Goal: Transaction & Acquisition: Purchase product/service

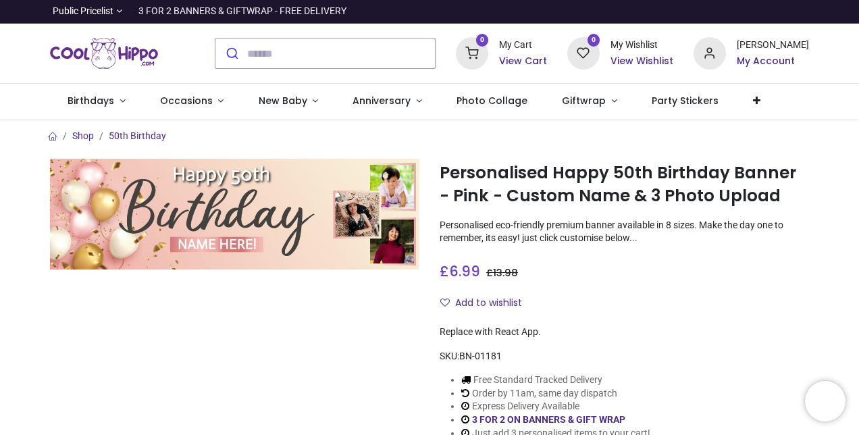
type input "**********"
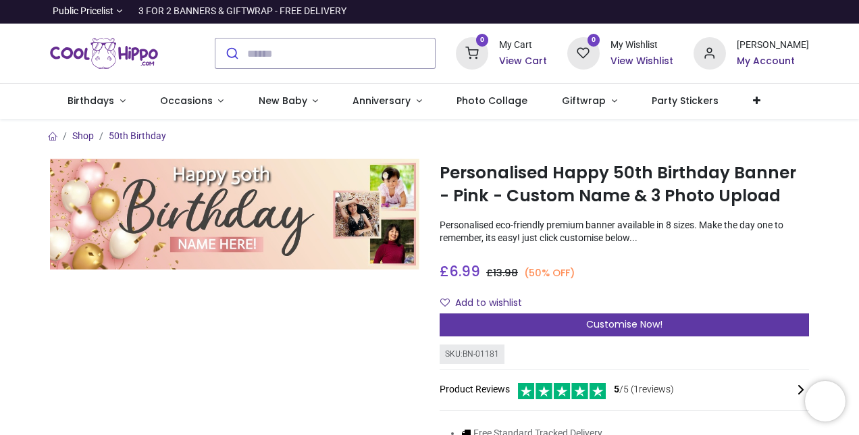
click at [660, 325] on span "Customise Now!" at bounding box center [624, 324] width 76 height 14
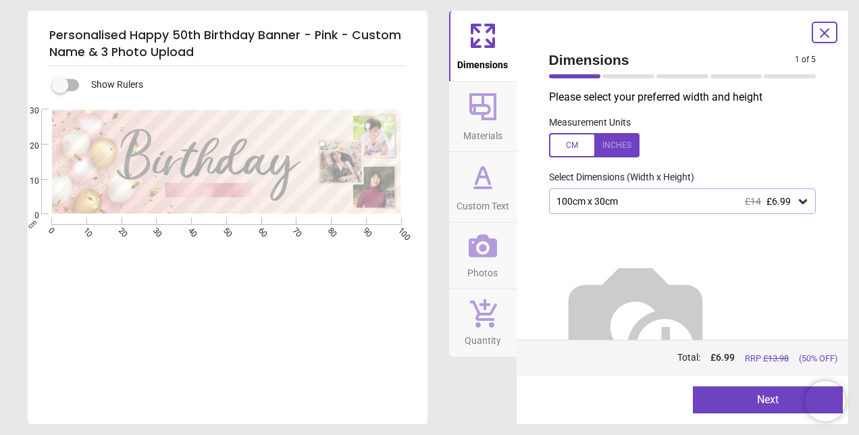
click at [796, 203] on icon at bounding box center [803, 201] width 14 height 14
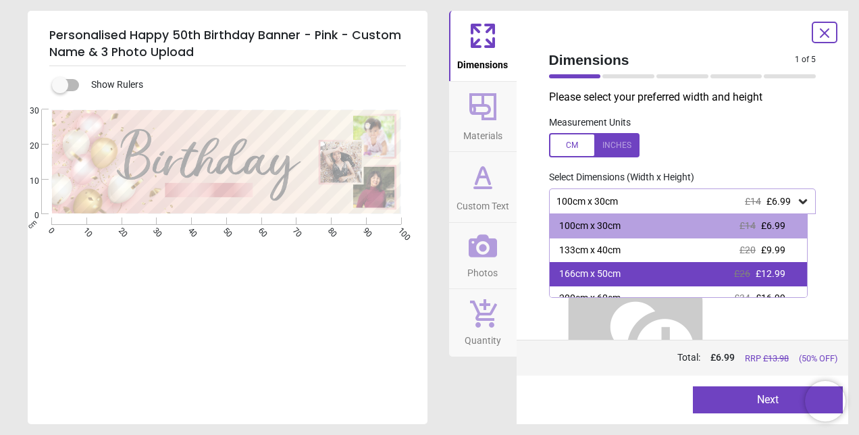
click at [649, 266] on div "166cm x 50cm £26 £12.99" at bounding box center [679, 274] width 258 height 24
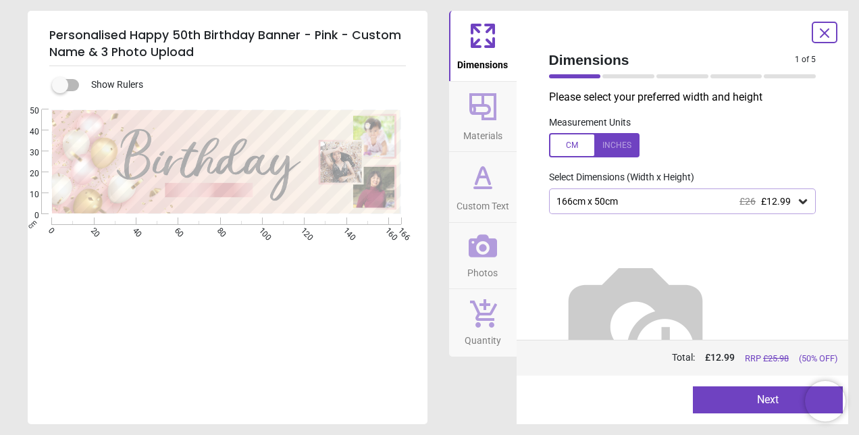
click at [755, 400] on button "Next" at bounding box center [768, 399] width 150 height 27
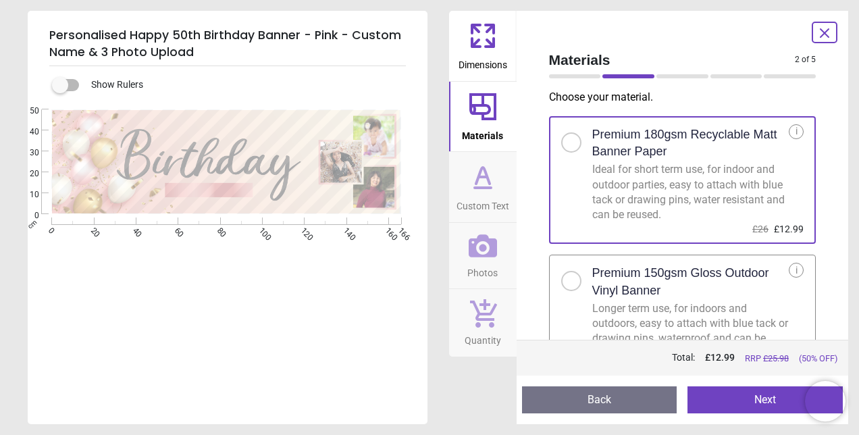
click at [572, 280] on div at bounding box center [571, 281] width 8 height 8
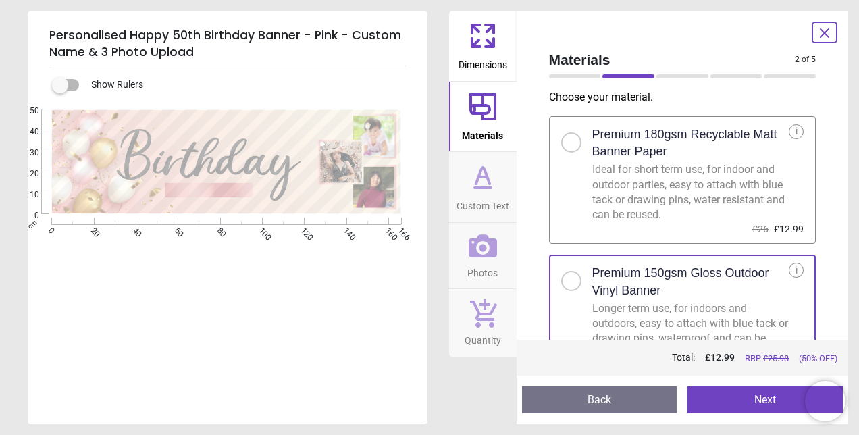
click at [761, 393] on button "Next" at bounding box center [764, 399] width 155 height 27
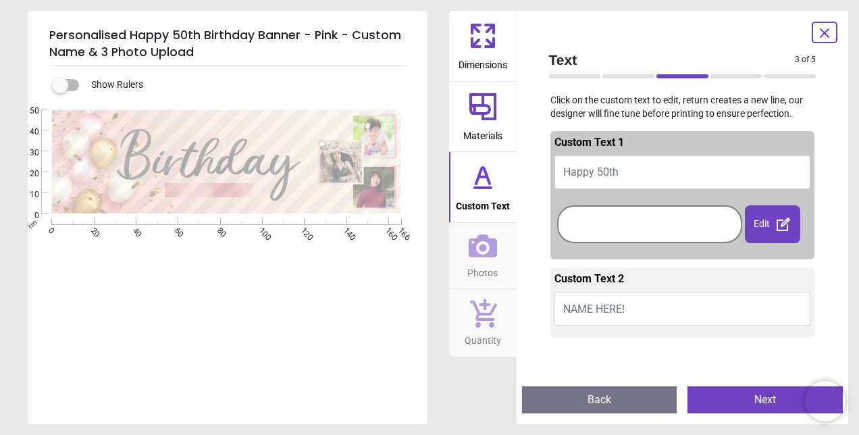
click at [650, 163] on button "Happy 50th" at bounding box center [682, 172] width 257 height 34
click at [631, 227] on div at bounding box center [649, 224] width 178 height 31
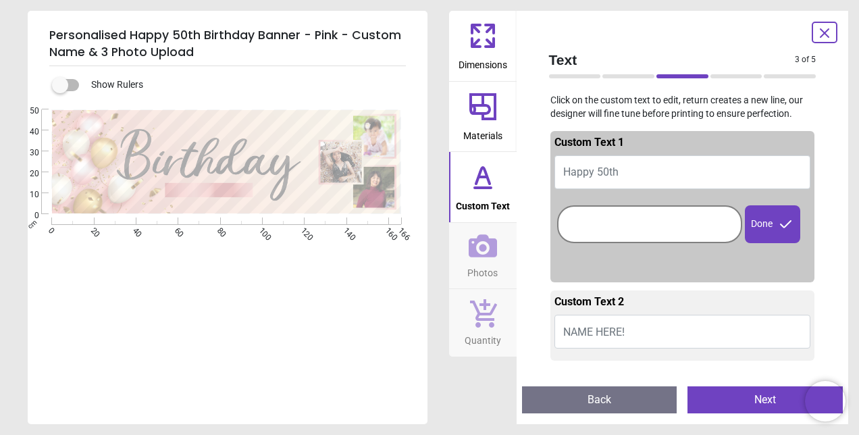
click at [639, 224] on div at bounding box center [649, 224] width 178 height 31
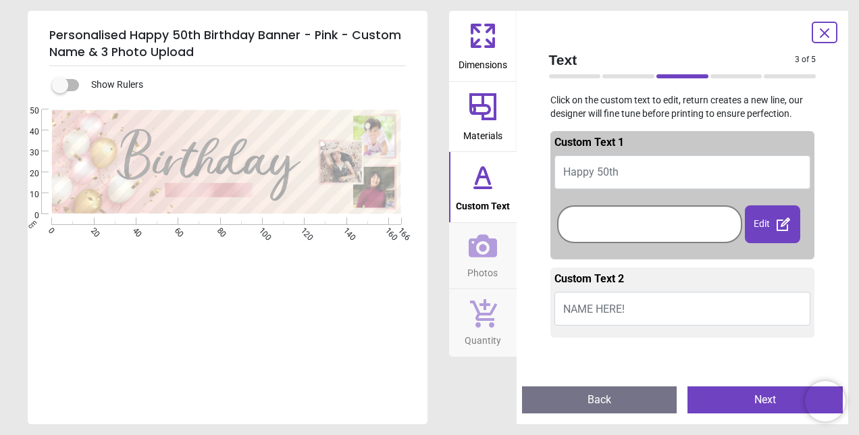
click at [639, 224] on div at bounding box center [649, 224] width 178 height 31
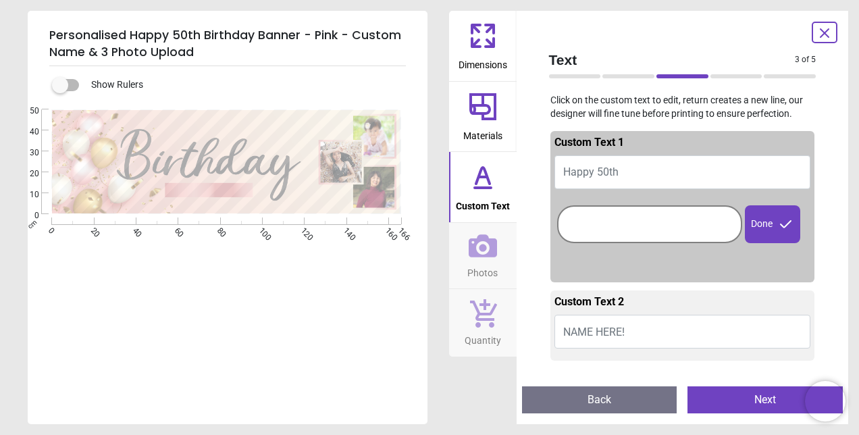
drag, startPoint x: 638, startPoint y: 224, endPoint x: 629, endPoint y: 228, distance: 10.0
click at [635, 226] on div at bounding box center [649, 224] width 178 height 31
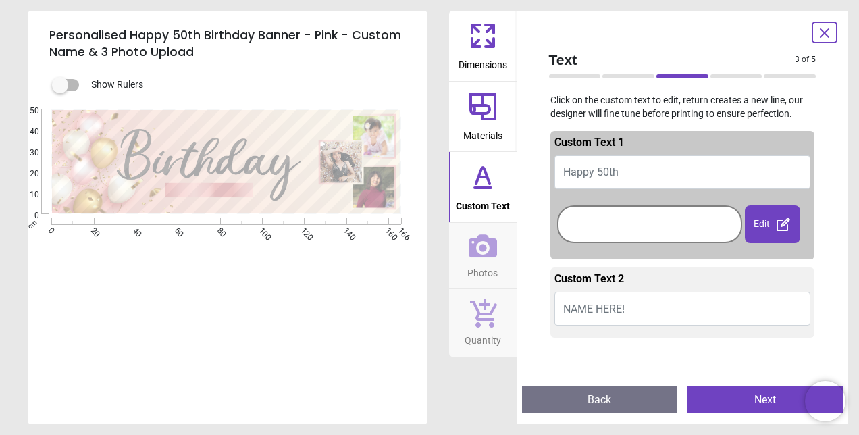
click at [600, 227] on div at bounding box center [649, 224] width 178 height 31
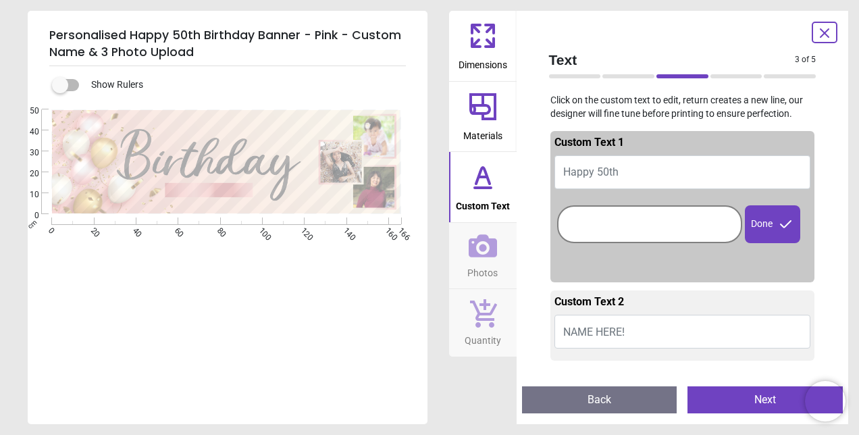
click at [600, 227] on div at bounding box center [649, 224] width 178 height 31
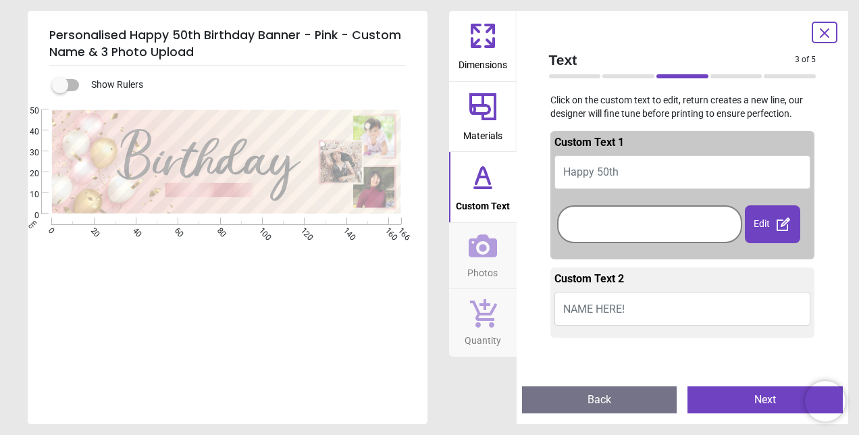
click at [630, 305] on button "NAME HERE!" at bounding box center [682, 309] width 257 height 34
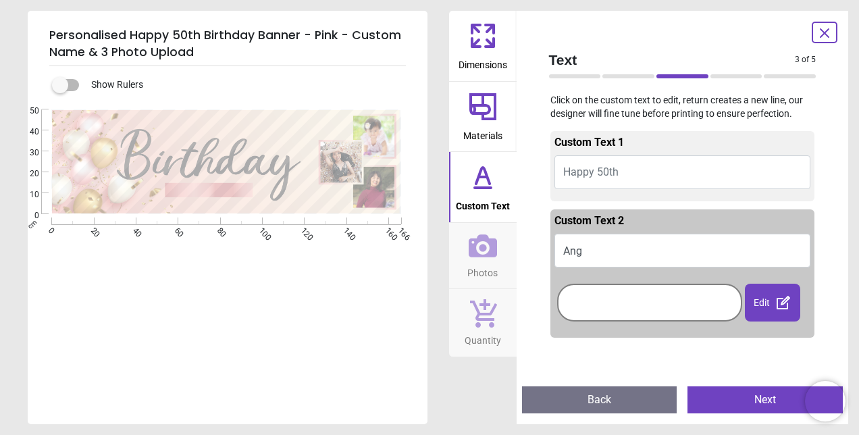
type textarea "***"
click at [752, 395] on button "Next" at bounding box center [764, 399] width 155 height 27
